Goal: Transaction & Acquisition: Purchase product/service

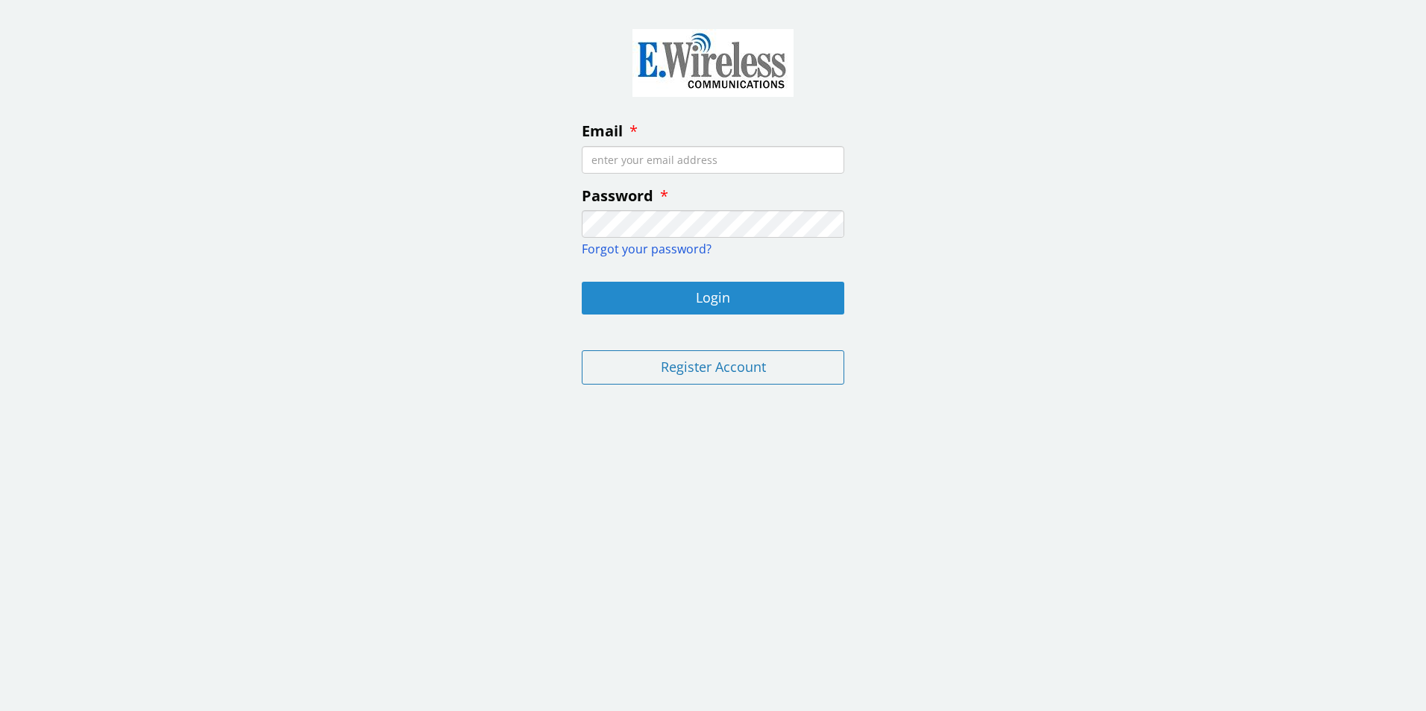
type input "[PERSON_NAME][EMAIL_ADDRESS][PERSON_NAME][DOMAIN_NAME]"
click at [766, 292] on button "Login" at bounding box center [713, 298] width 263 height 33
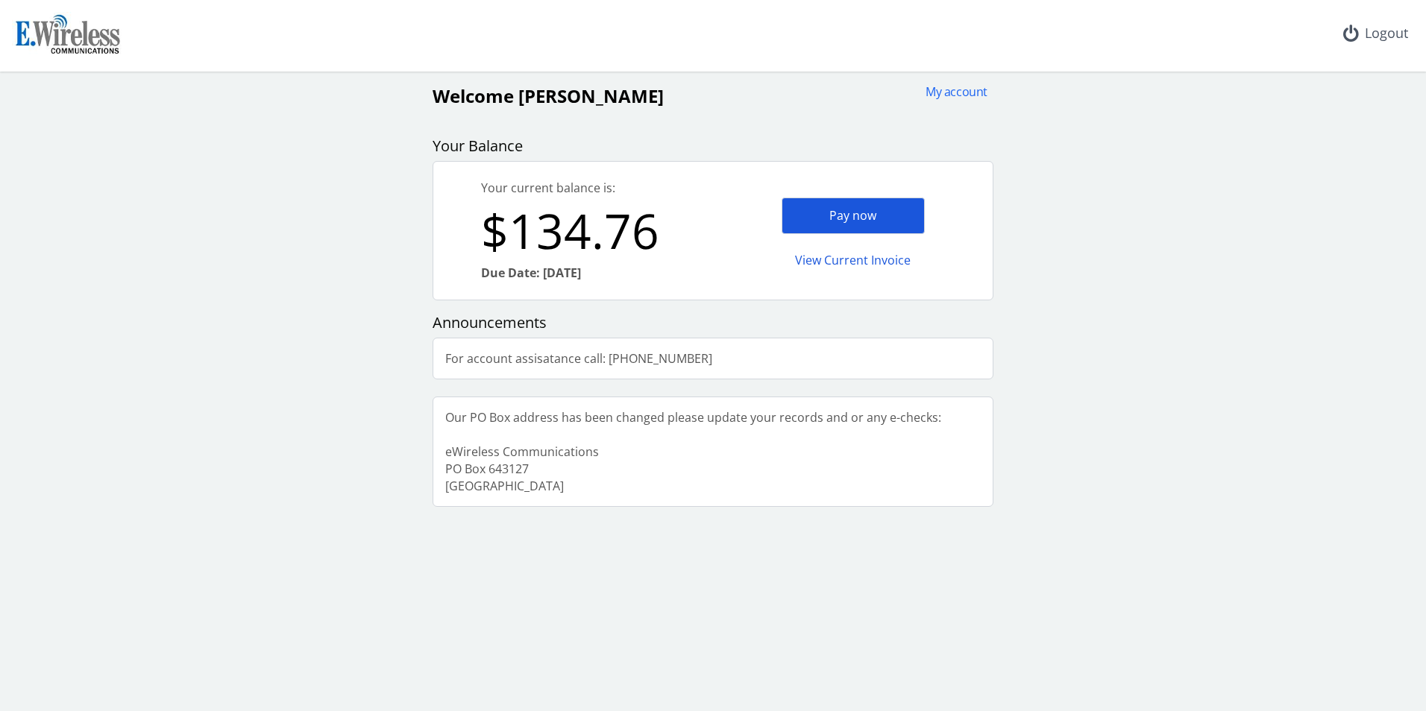
click at [841, 220] on div "Pay now" at bounding box center [853, 216] width 143 height 37
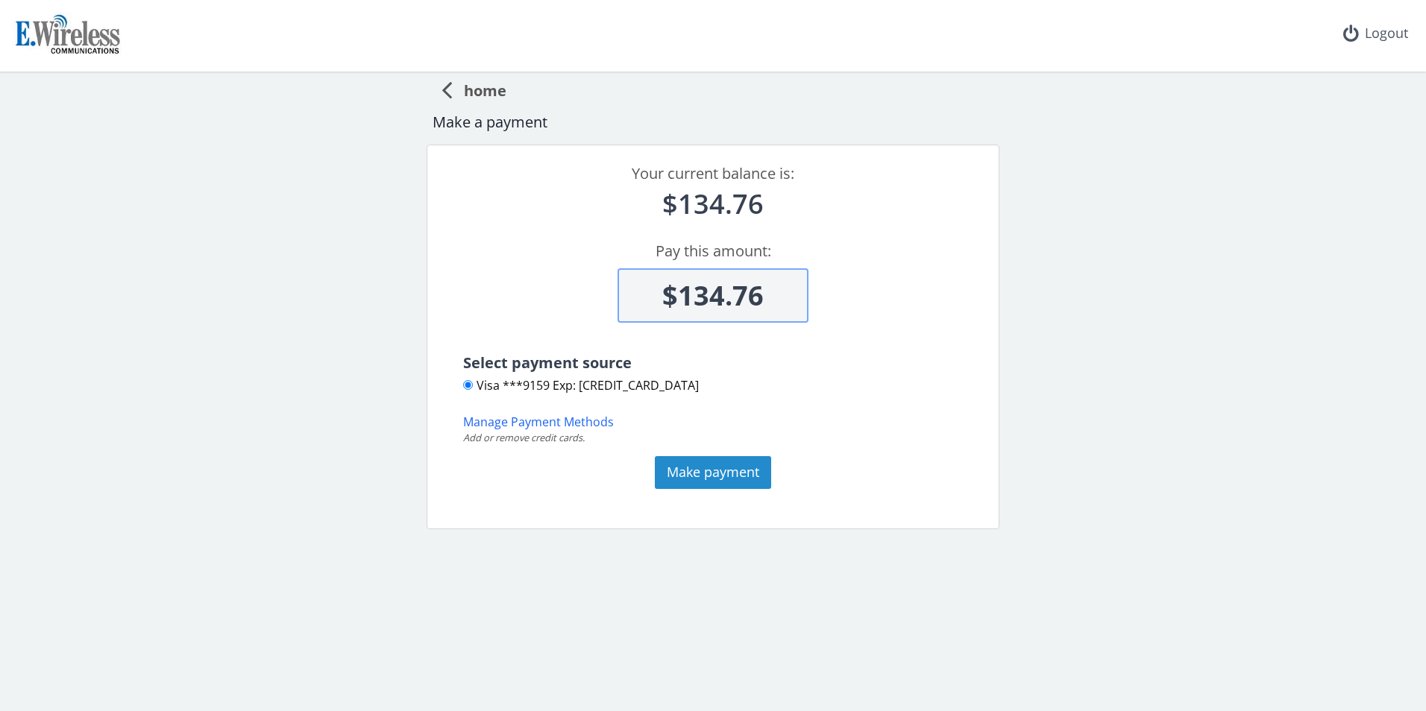
click at [702, 480] on button "Make payment" at bounding box center [713, 472] width 116 height 33
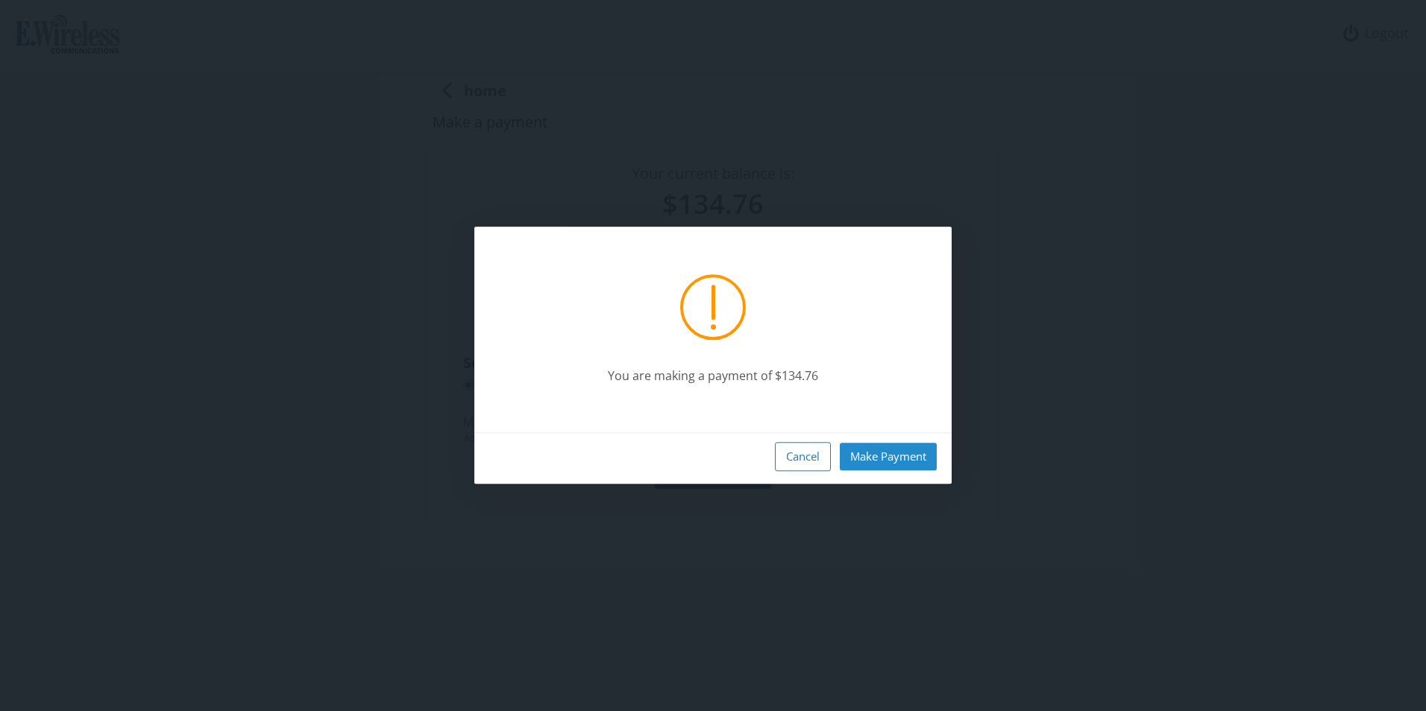
click at [897, 455] on button "Make Payment" at bounding box center [888, 457] width 97 height 28
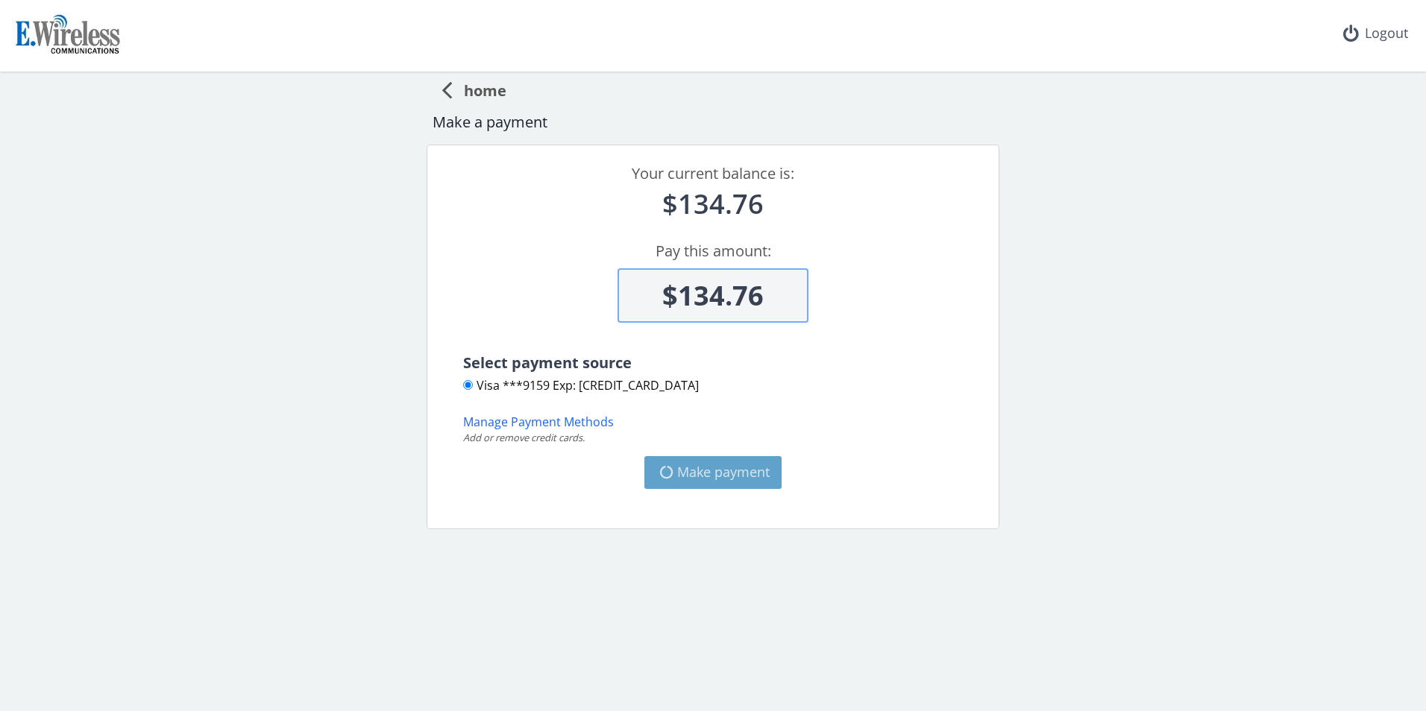
type input "$0"
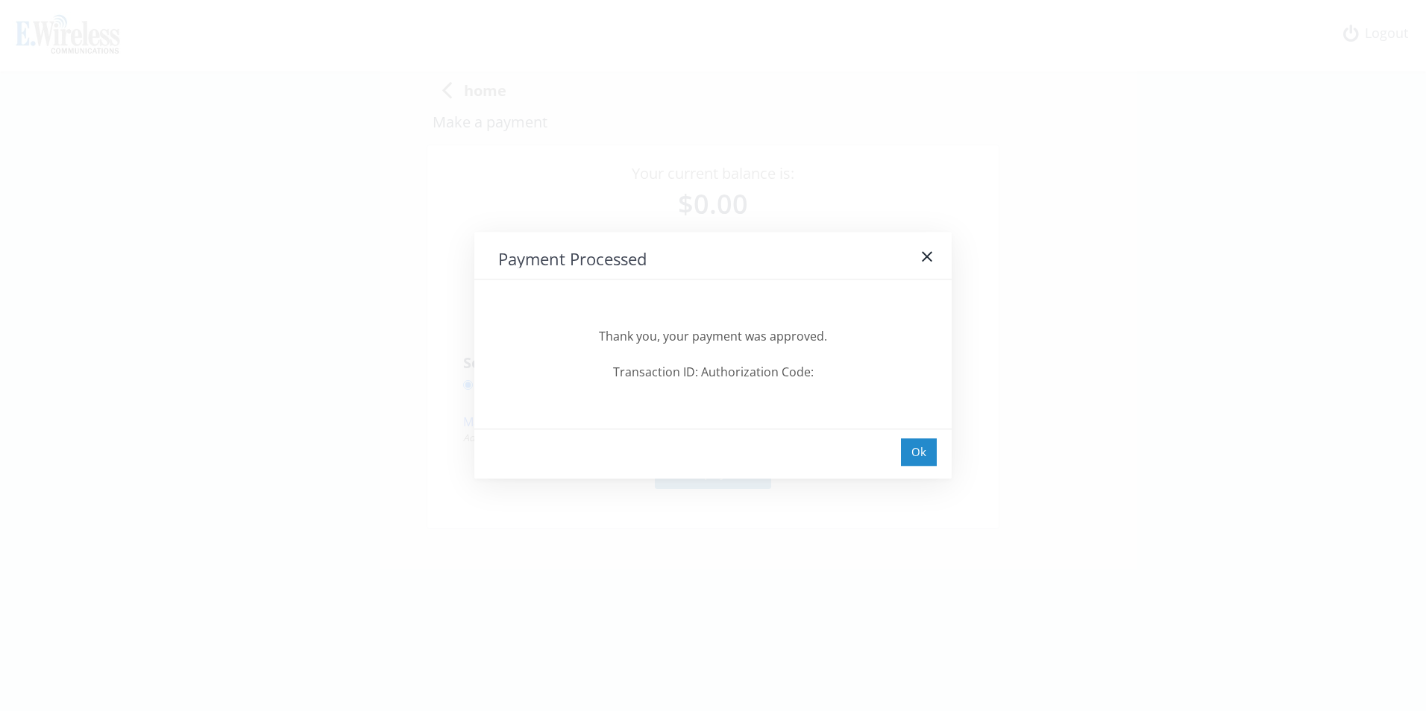
click at [917, 456] on div "Ok" at bounding box center [919, 453] width 36 height 28
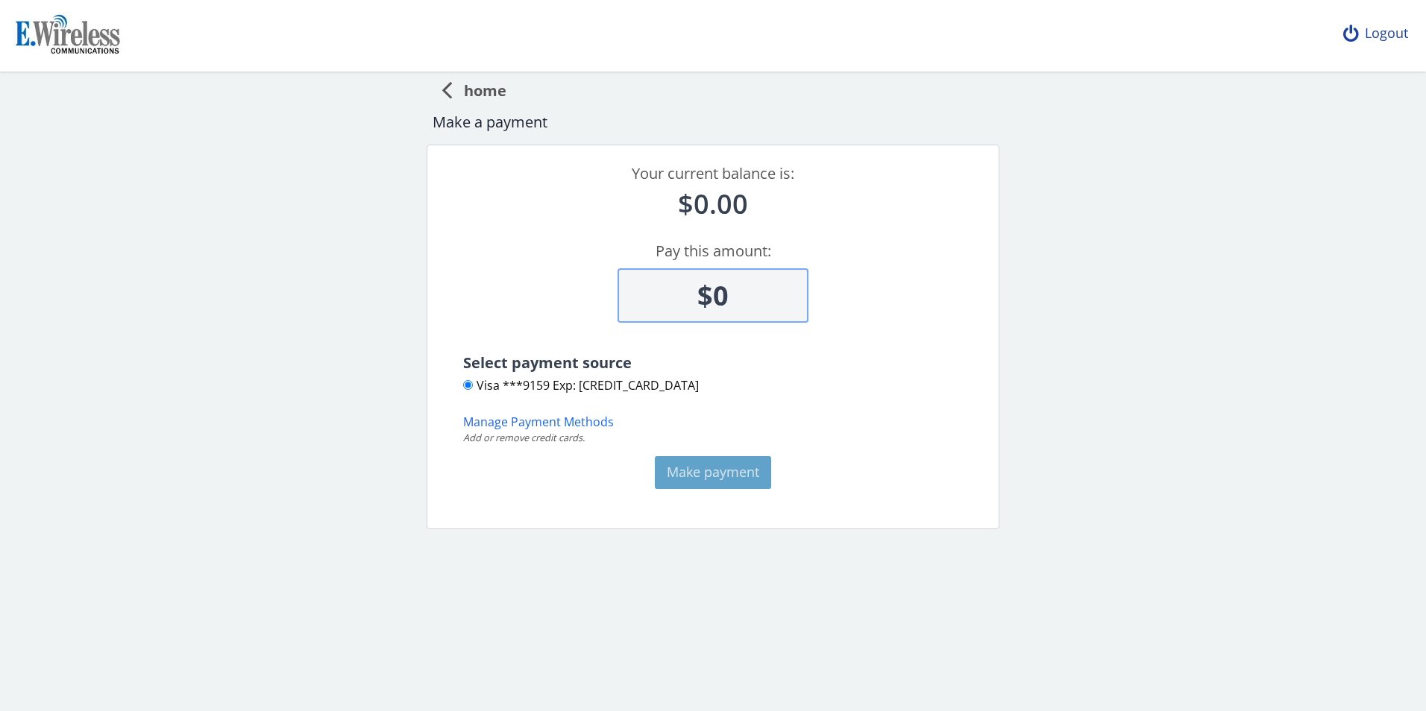
click at [1369, 38] on div "Logout" at bounding box center [1375, 33] width 89 height 67
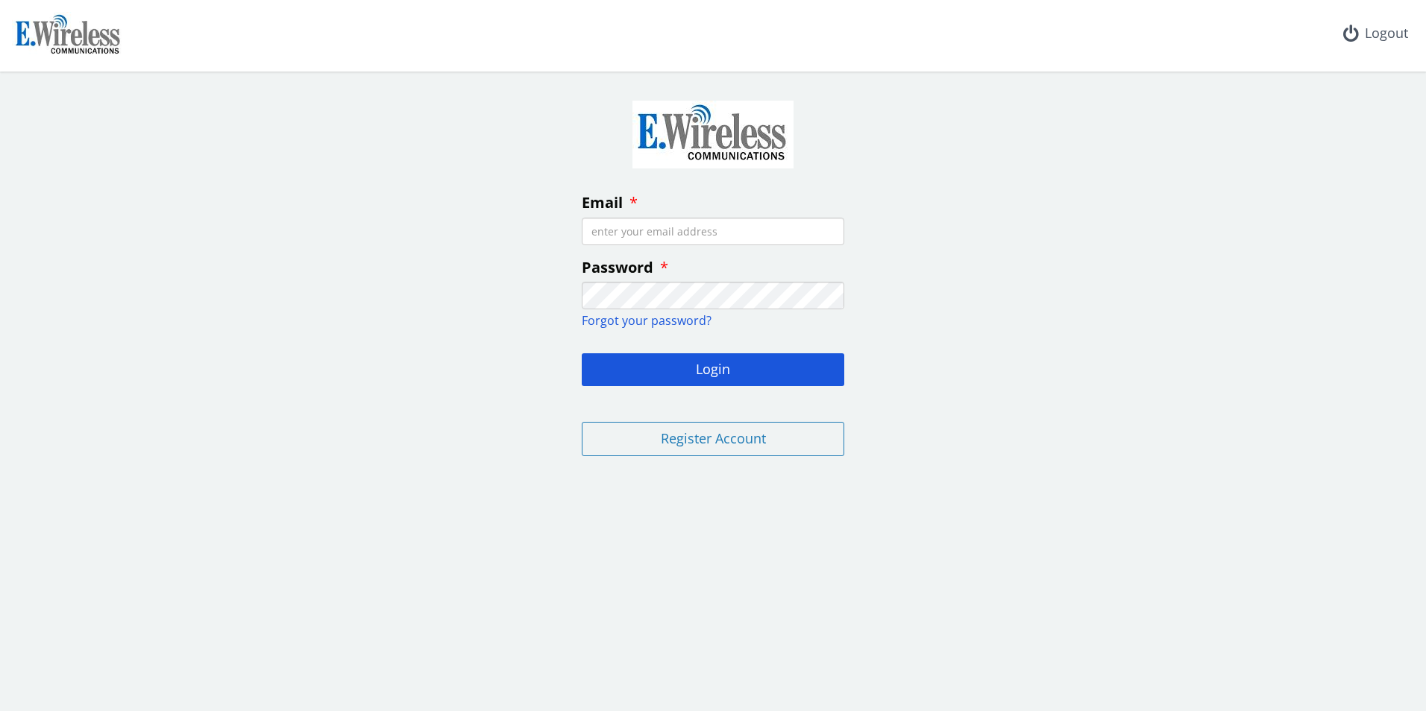
type input "[PERSON_NAME][EMAIL_ADDRESS][PERSON_NAME][DOMAIN_NAME]"
